Goal: Task Accomplishment & Management: Manage account settings

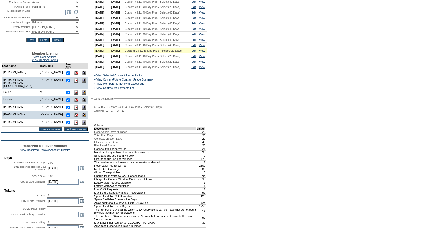
scroll to position [155, 0]
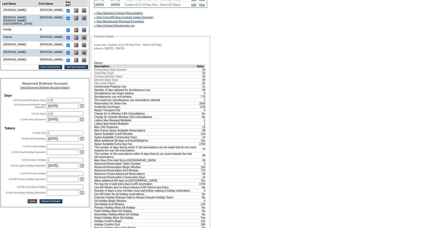
click at [62, 135] on input "2" at bounding box center [65, 133] width 37 height 5
type input "0"
click at [55, 162] on input "1" at bounding box center [65, 160] width 37 height 5
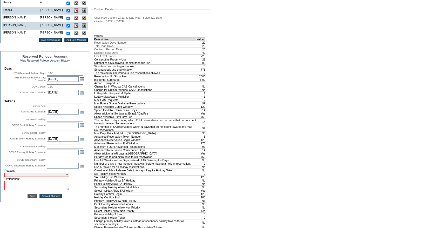
scroll to position [194, 0]
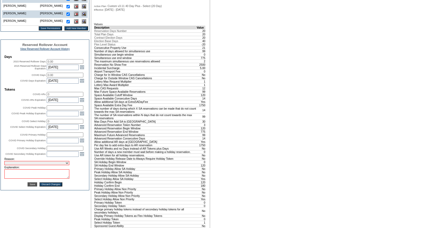
type input "0"
click at [18, 165] on select "Requested Transfer Exception Member Transfer Error Internal Correction Other Co…" at bounding box center [36, 163] width 65 height 4
select select "980"
click at [4, 165] on select "Requested Transfer Exception Member Transfer Error Internal Correction Other Co…" at bounding box center [36, 163] width 65 height 4
click at [21, 179] on textarea at bounding box center [36, 173] width 65 height 9
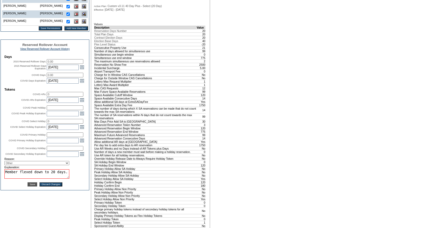
click at [6, 179] on textarea "Member flexed down to 20 days." at bounding box center [36, 173] width 65 height 9
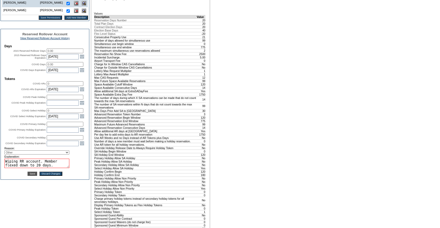
scroll to position [205, 0]
click at [56, 168] on textarea "Wiping RR account. Member flexed down to 20 days." at bounding box center [36, 162] width 65 height 9
type textarea "Wiping RR account. Member flexed down to 20 days."
click at [25, 205] on td "Edit Membership Club: Exclusive Resorts Base Plan: Custom v3.11 40 Day Plus - S…" at bounding box center [45, 126] width 89 height 565
click at [30, 175] on input "Save" at bounding box center [33, 173] width 10 height 4
